Goal: Task Accomplishment & Management: Use online tool/utility

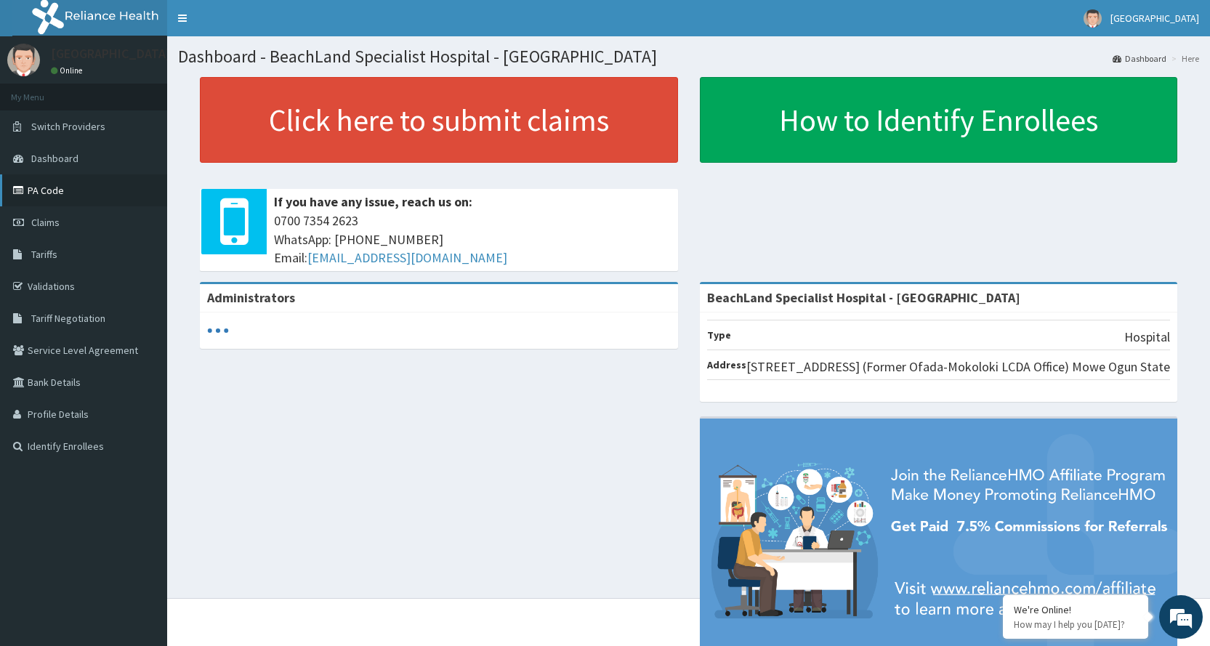
click at [66, 190] on link "PA Code" at bounding box center [83, 190] width 167 height 32
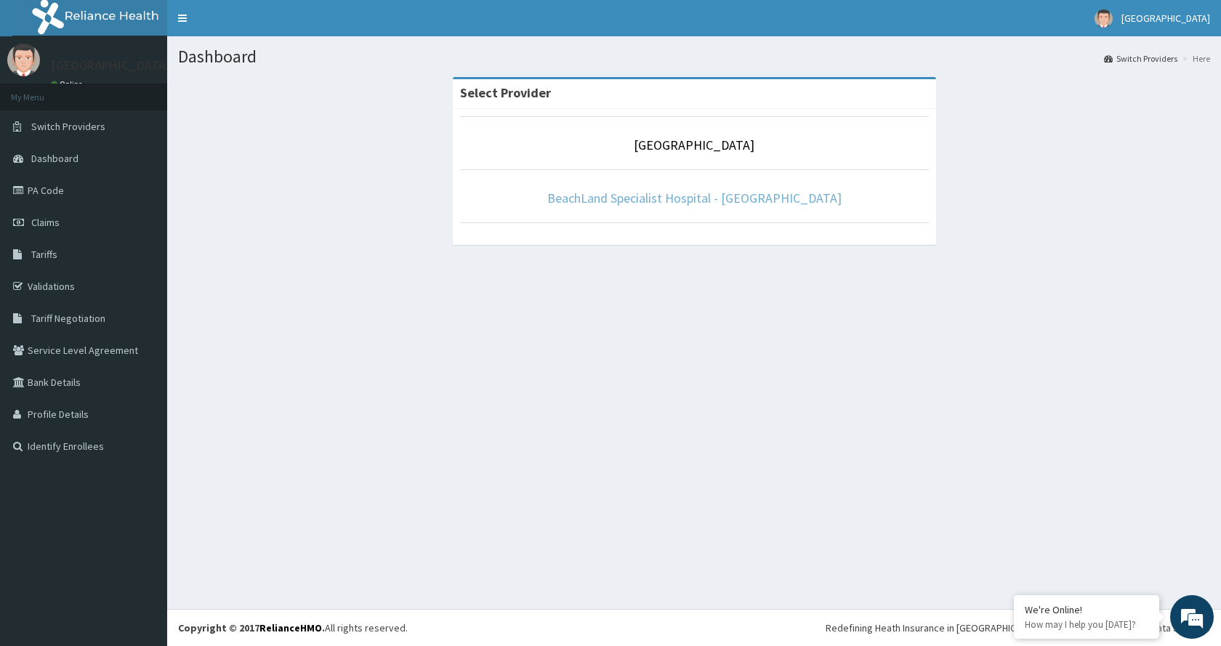
click at [669, 199] on link "BeachLand Specialist Hospital - [GEOGRAPHIC_DATA]" at bounding box center [694, 198] width 294 height 17
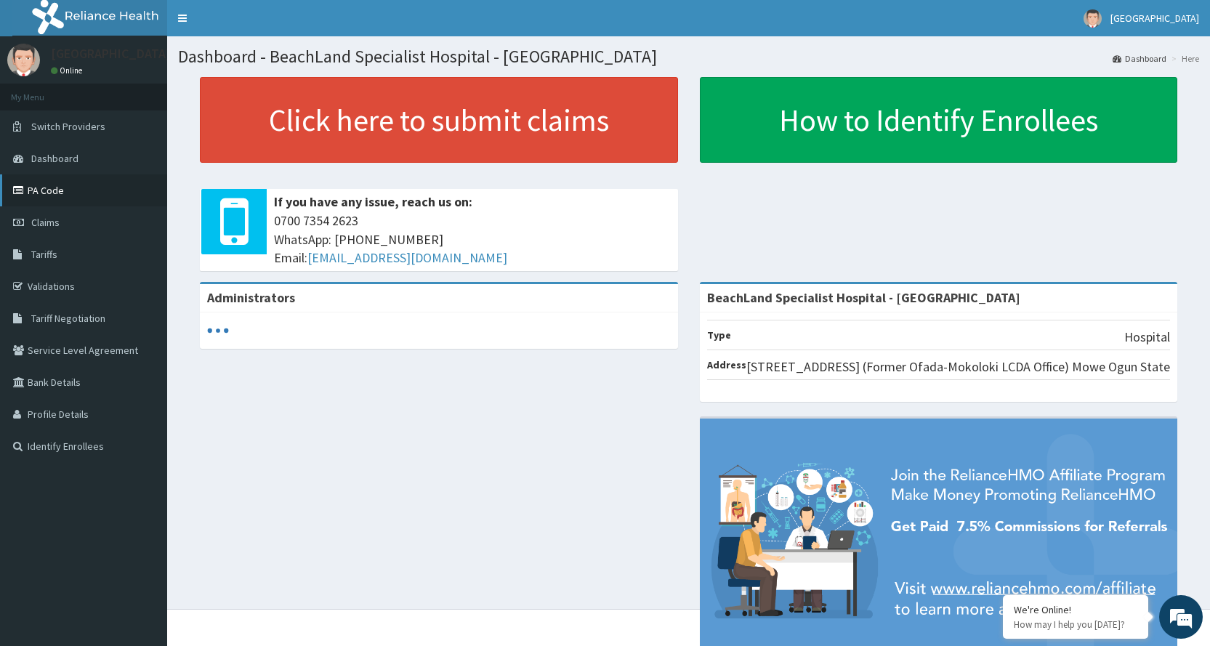
click at [48, 182] on link "PA Code" at bounding box center [83, 190] width 167 height 32
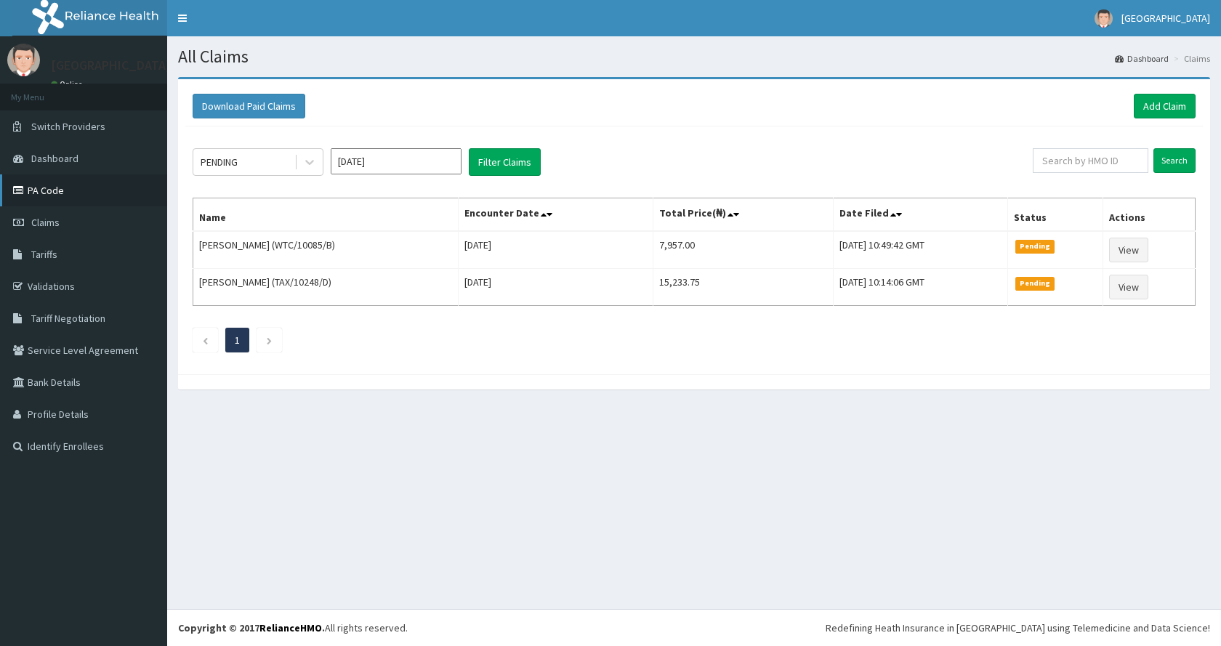
click at [62, 187] on link "PA Code" at bounding box center [83, 190] width 167 height 32
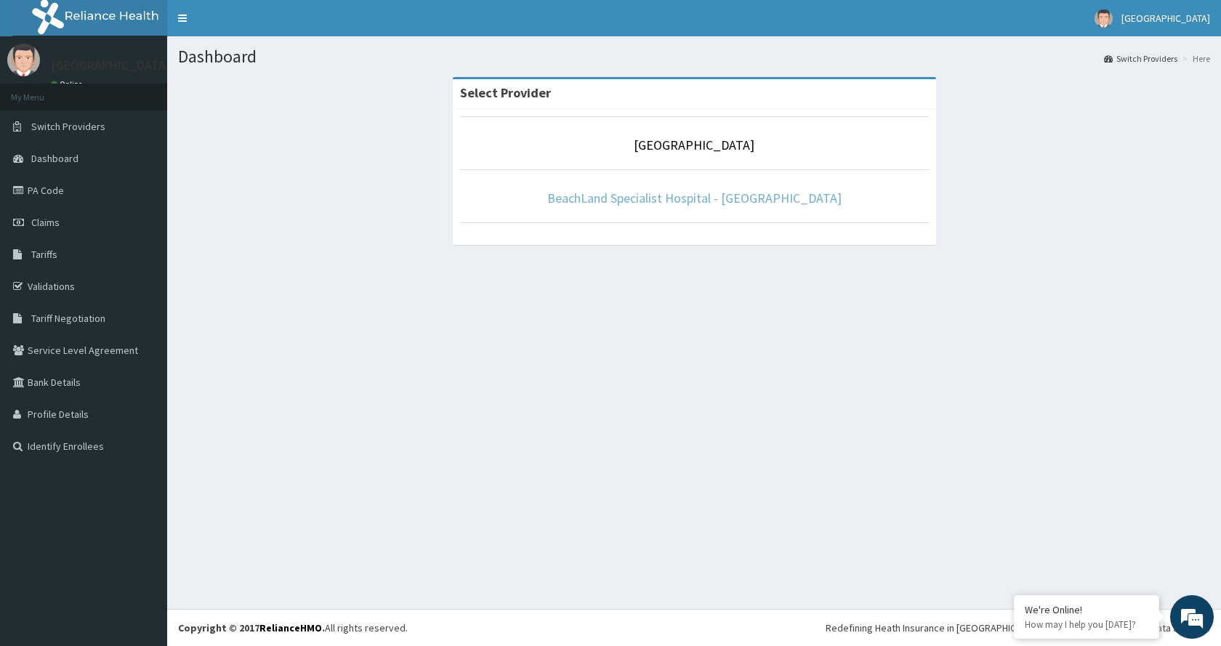
click at [705, 197] on link "BeachLand Specialist Hospital - [GEOGRAPHIC_DATA]" at bounding box center [694, 198] width 294 height 17
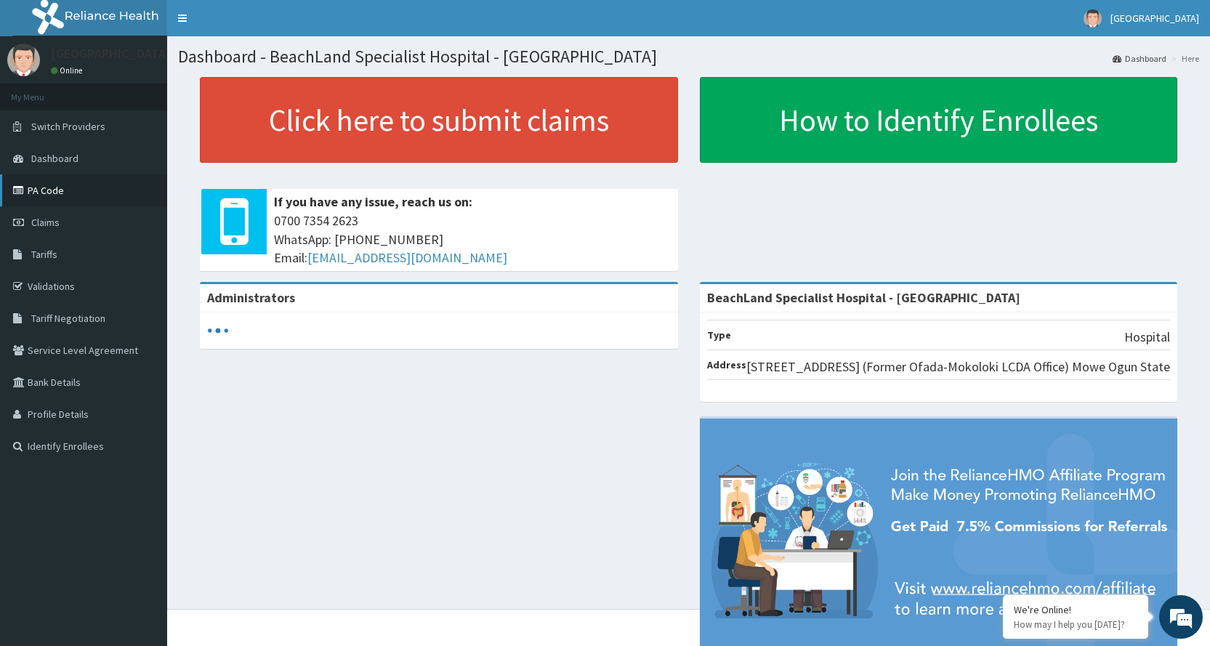
click at [44, 193] on link "PA Code" at bounding box center [83, 190] width 167 height 32
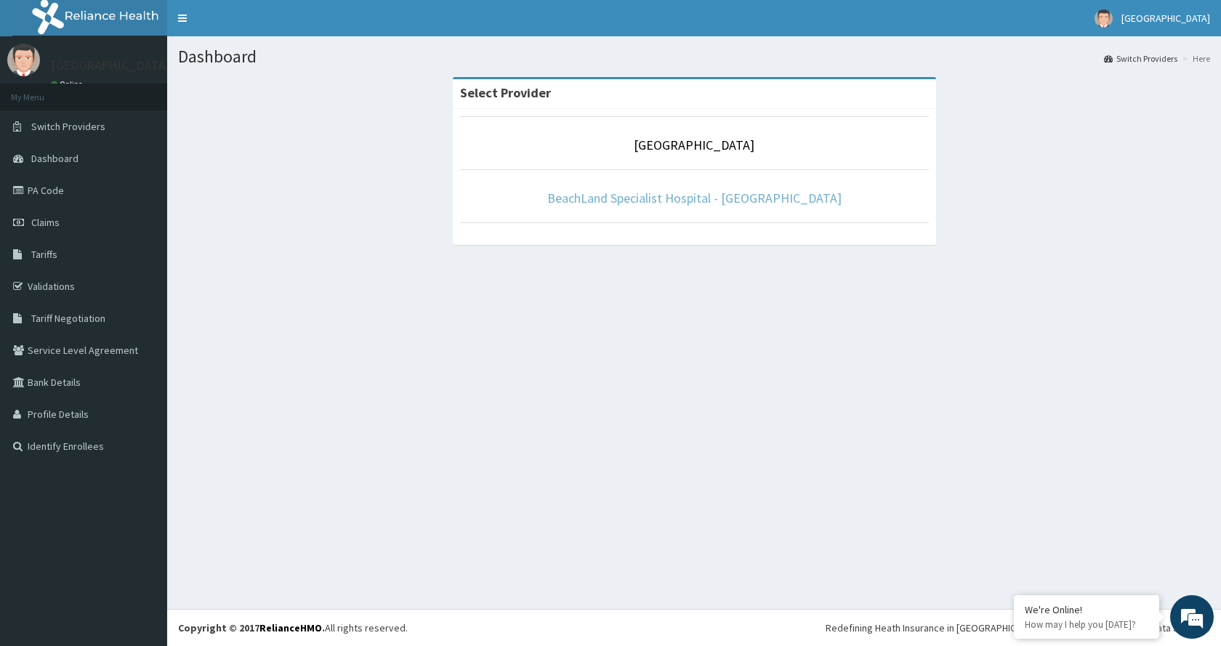
click at [725, 201] on link "BeachLand Specialist Hospital - [GEOGRAPHIC_DATA]" at bounding box center [694, 198] width 294 height 17
